Goal: Book appointment/travel/reservation

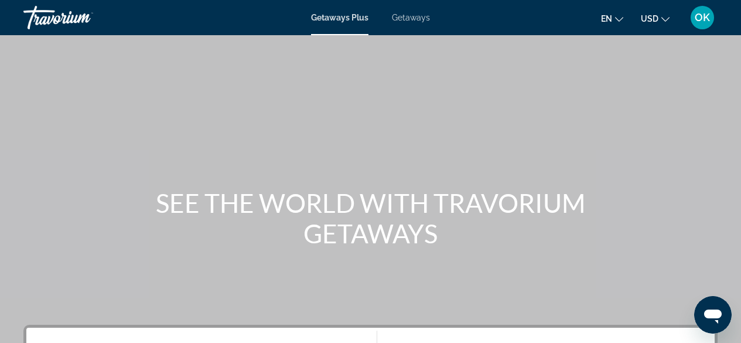
click at [421, 21] on span "Getaways" at bounding box center [411, 17] width 38 height 9
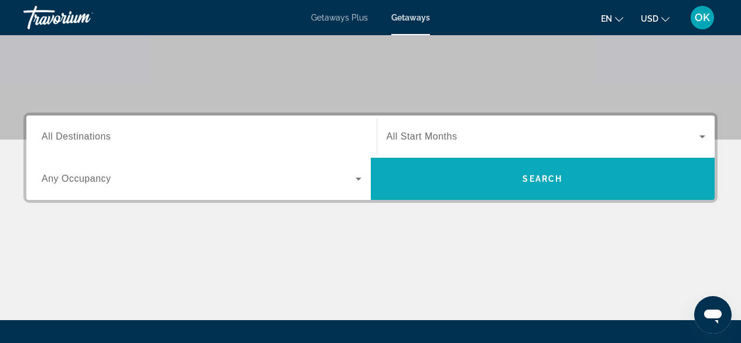
scroll to position [211, 0]
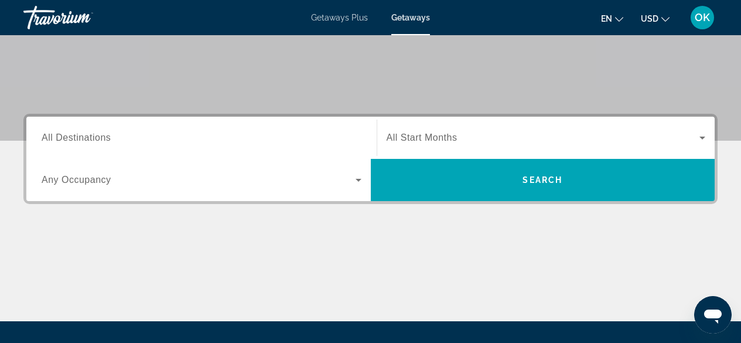
click at [278, 142] on input "Destination All Destinations" at bounding box center [202, 138] width 320 height 14
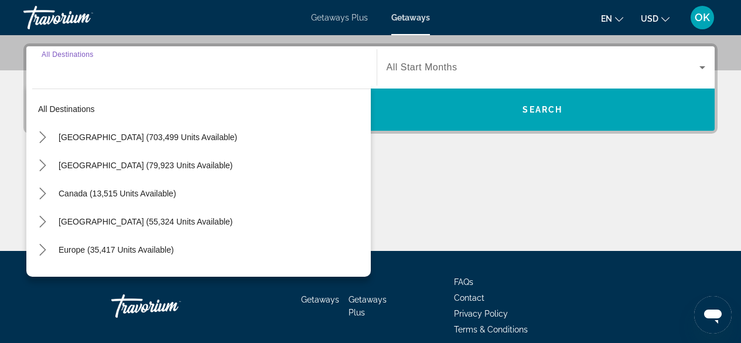
scroll to position [287, 0]
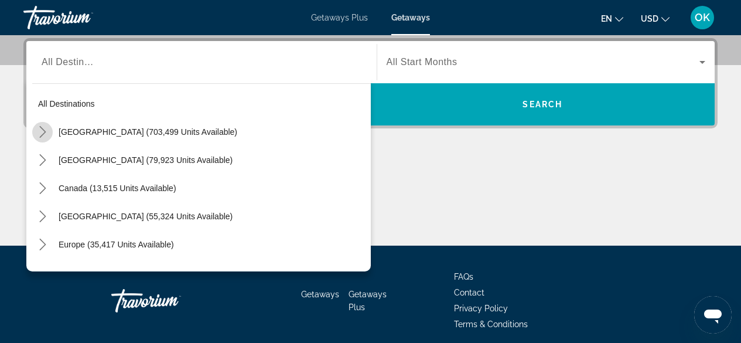
click at [42, 128] on icon "Toggle United States (703,499 units available) submenu" at bounding box center [42, 132] width 6 height 12
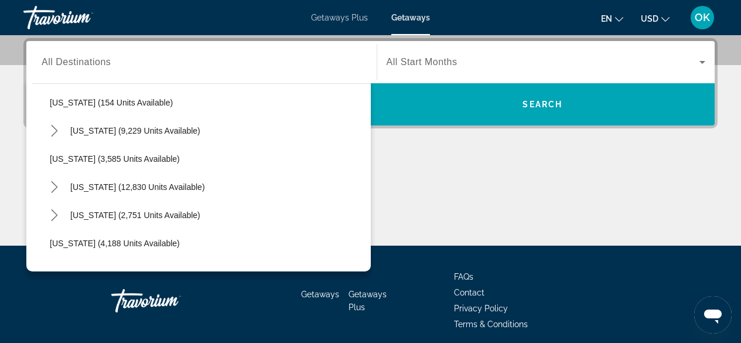
scroll to position [595, 0]
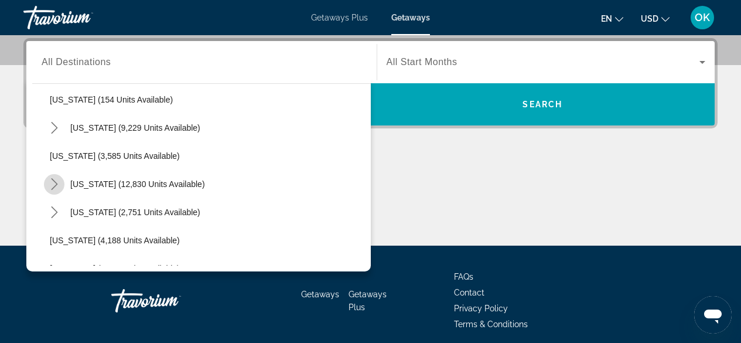
click at [57, 185] on icon "Toggle Nevada (12,830 units available) submenu" at bounding box center [54, 184] width 6 height 12
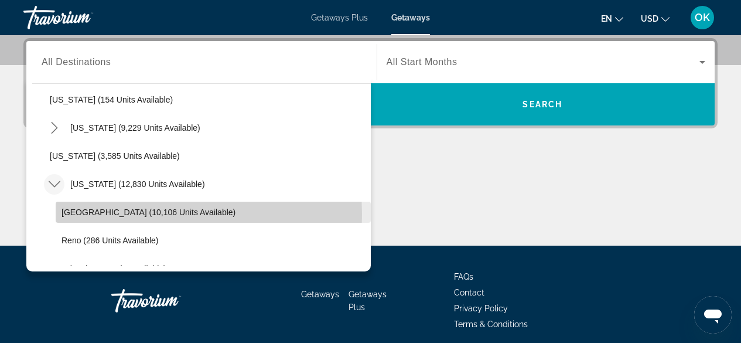
click at [103, 215] on span "[GEOGRAPHIC_DATA] (10,106 units available)" at bounding box center [149, 211] width 174 height 9
type input "**********"
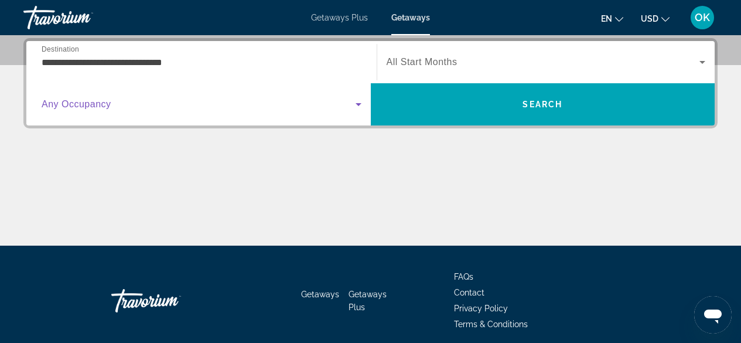
click at [241, 103] on span "Search widget" at bounding box center [199, 104] width 314 height 14
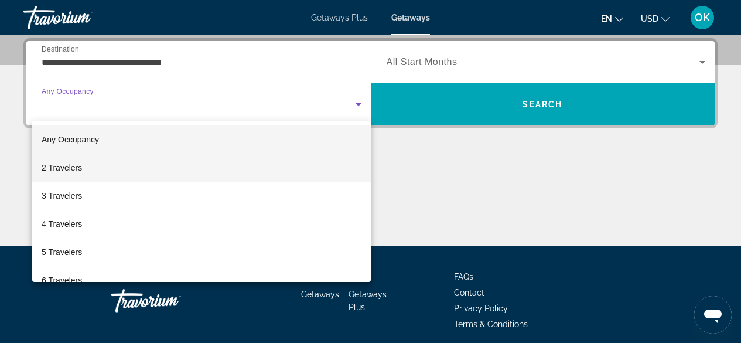
click at [97, 176] on mat-option "2 Travelers" at bounding box center [201, 168] width 339 height 28
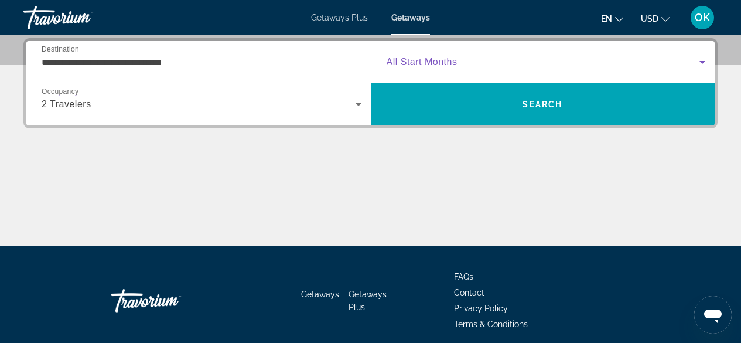
click at [459, 67] on span "Search widget" at bounding box center [544, 62] width 314 height 14
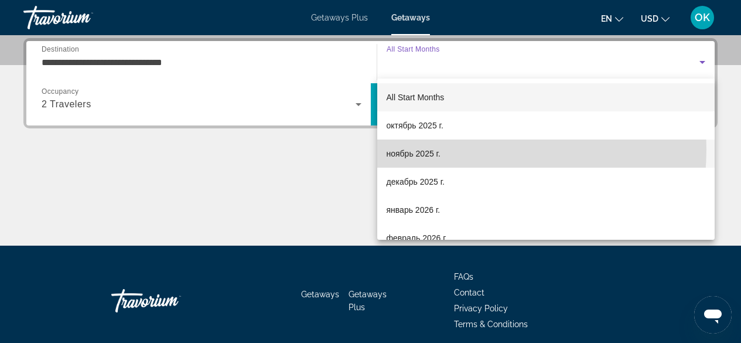
click at [443, 149] on mat-option "ноябрь 2025 г." at bounding box center [546, 154] width 338 height 28
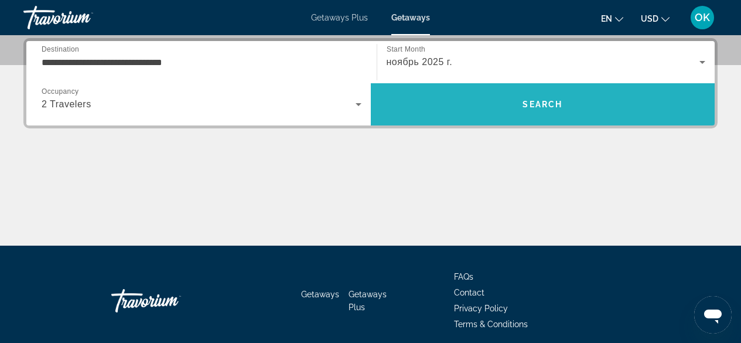
click at [469, 108] on span "Search" at bounding box center [543, 104] width 345 height 28
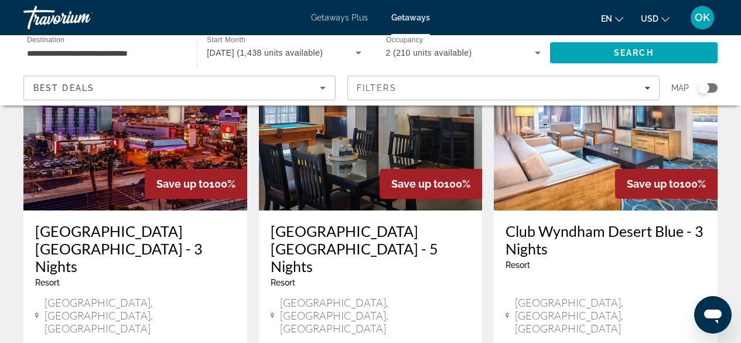
scroll to position [125, 0]
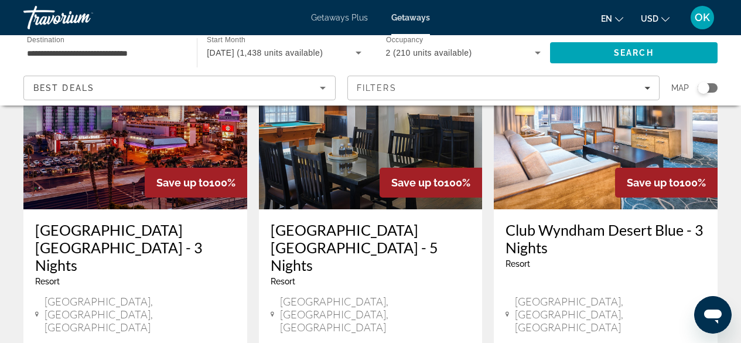
click at [557, 185] on img "Main content" at bounding box center [606, 116] width 224 height 188
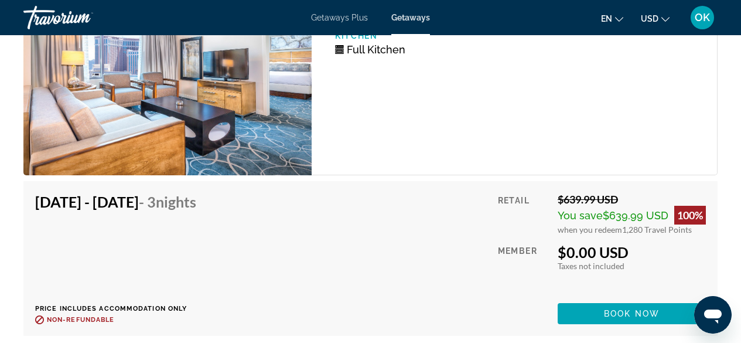
scroll to position [2207, 0]
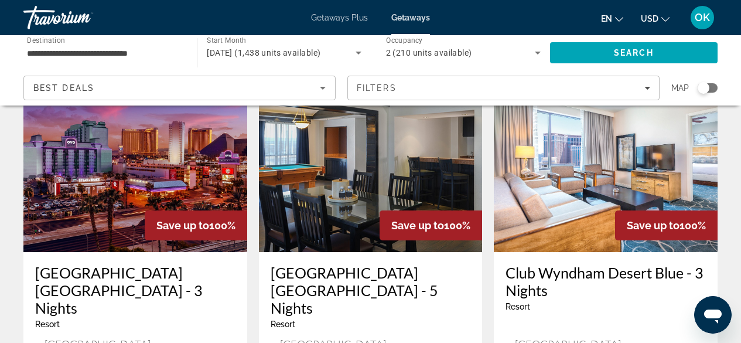
scroll to position [81, 0]
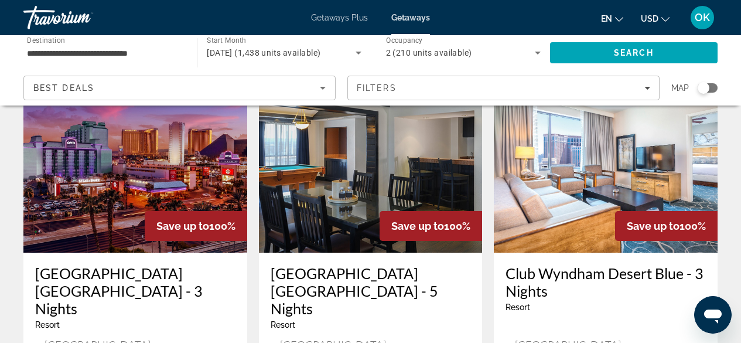
click at [421, 49] on span "2 (210 units available)" at bounding box center [429, 52] width 86 height 9
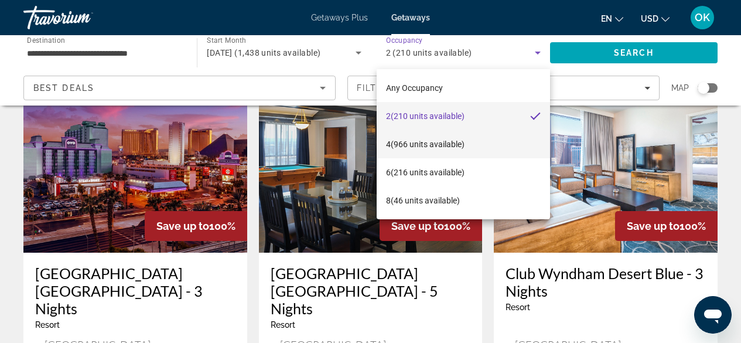
click at [424, 148] on span "4 (966 units available)" at bounding box center [425, 144] width 79 height 14
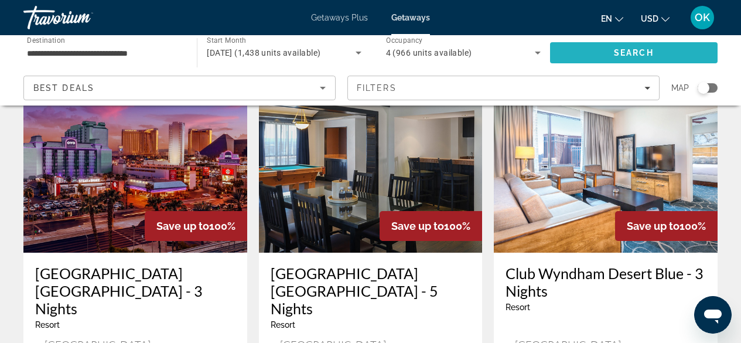
click at [597, 61] on span "Search" at bounding box center [634, 53] width 168 height 28
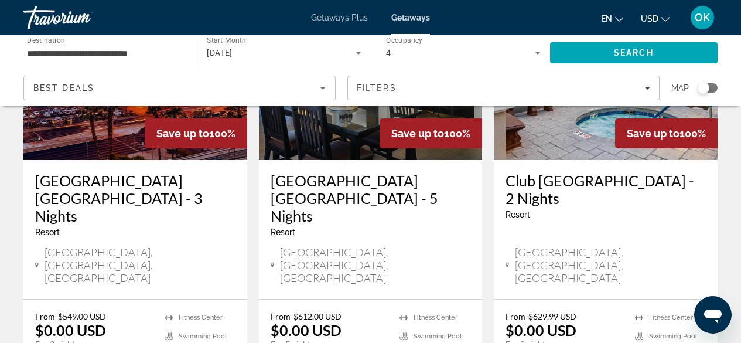
scroll to position [175, 0]
click at [586, 137] on img "Main content" at bounding box center [606, 66] width 224 height 188
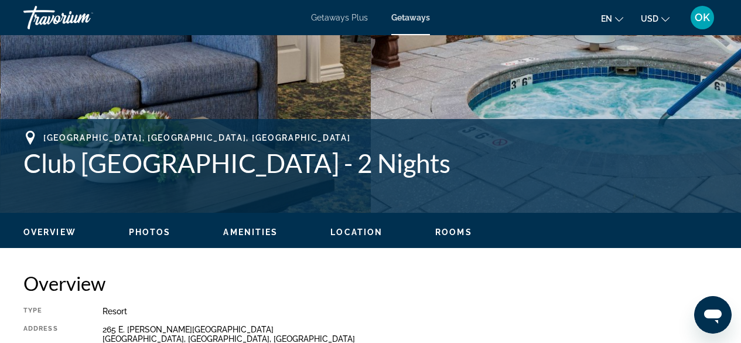
scroll to position [379, 0]
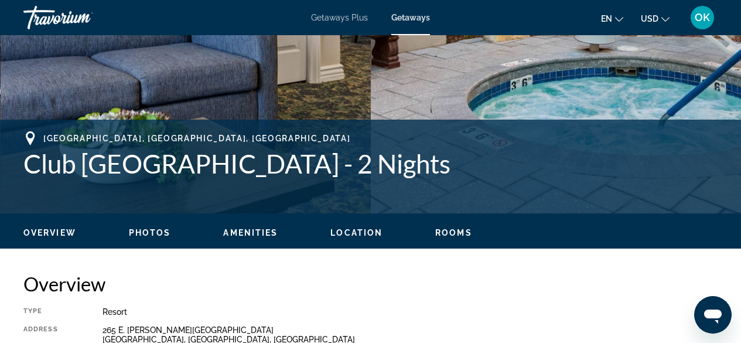
click at [554, 184] on div "[GEOGRAPHIC_DATA], [GEOGRAPHIC_DATA], [GEOGRAPHIC_DATA] Club Wyndham Grand Dese…" at bounding box center [370, 166] width 695 height 70
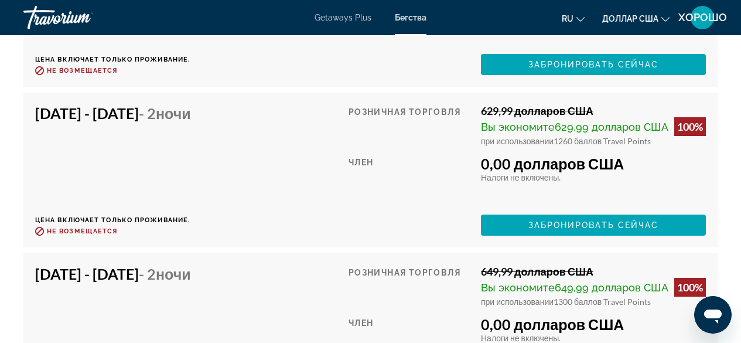
scroll to position [3125, 0]
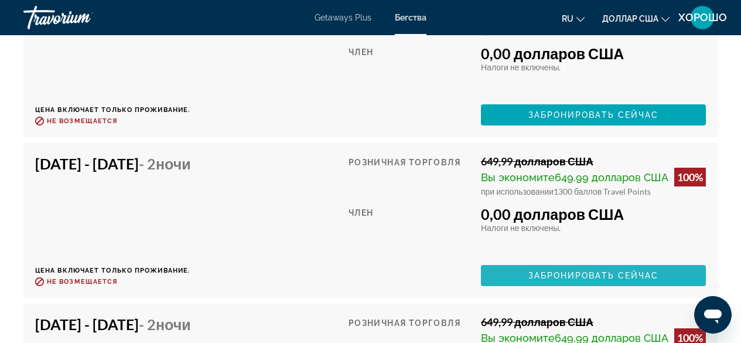
click at [506, 270] on span "Основное содержание" at bounding box center [593, 275] width 225 height 28
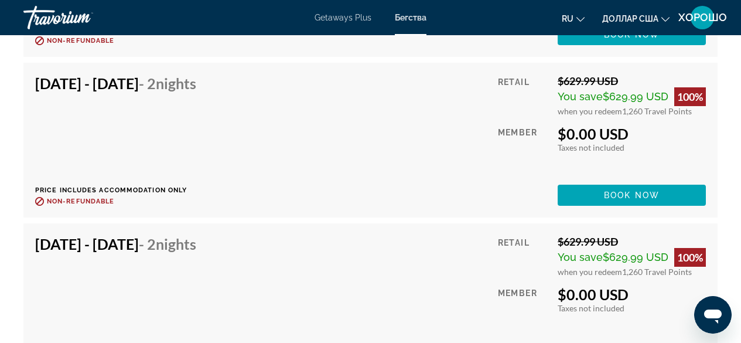
scroll to position [2797, 0]
